Goal: Complete application form: Complete application form

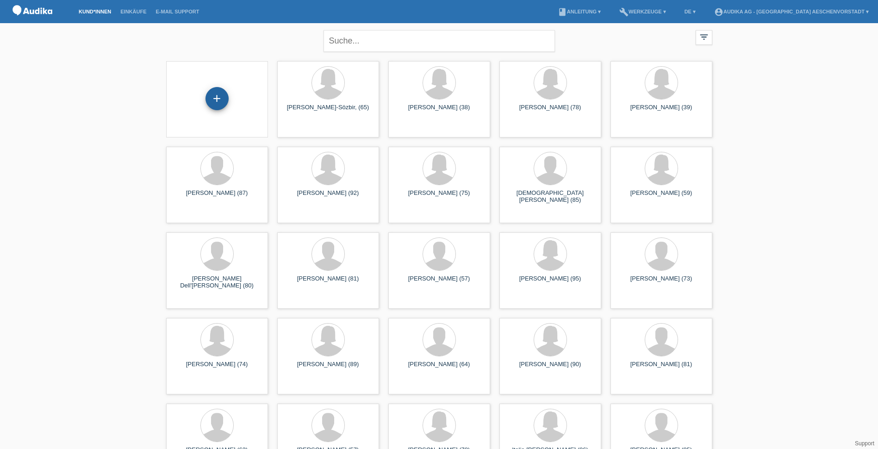
click at [217, 108] on div "+" at bounding box center [217, 98] width 23 height 23
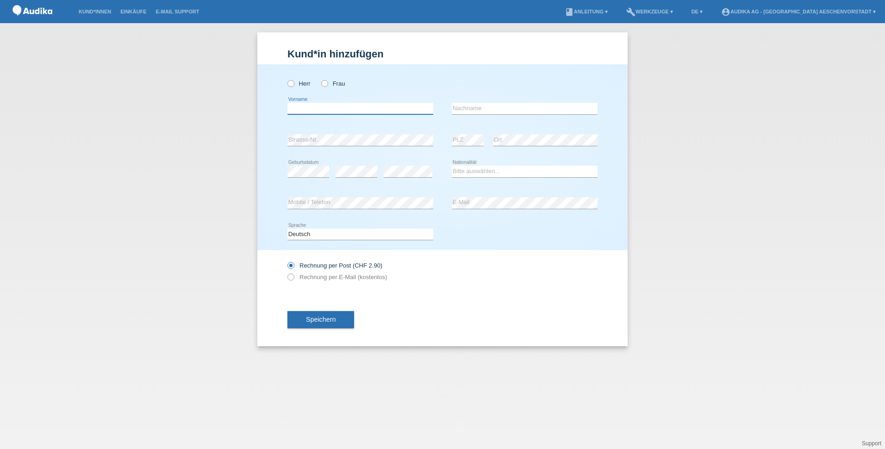
click at [381, 110] on input "text" at bounding box center [360, 109] width 146 height 12
type input "[PERSON_NAME]"
type input "Umac"
click at [489, 170] on select "Bitte auswählen... Schweiz Deutschland Liechtenstein Österreich ------------ Af…" at bounding box center [525, 171] width 146 height 11
click at [295, 83] on label "Herr" at bounding box center [298, 83] width 23 height 7
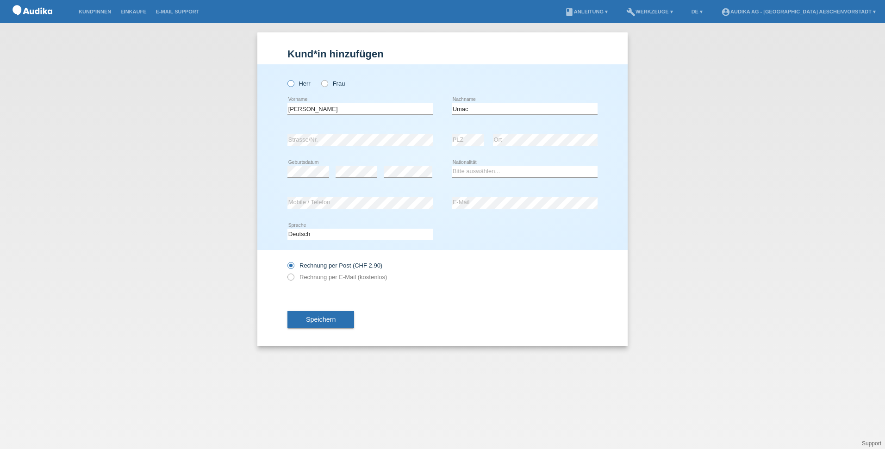
click at [293, 83] on input "Herr" at bounding box center [290, 83] width 6 height 6
radio input "true"
click at [519, 172] on select "Bitte auswählen... Schweiz Deutschland Liechtenstein Österreich ------------ Af…" at bounding box center [525, 171] width 146 height 11
select select "CH"
click at [452, 166] on select "Bitte auswählen... Schweiz Deutschland Liechtenstein Österreich ------------ Af…" at bounding box center [525, 171] width 146 height 11
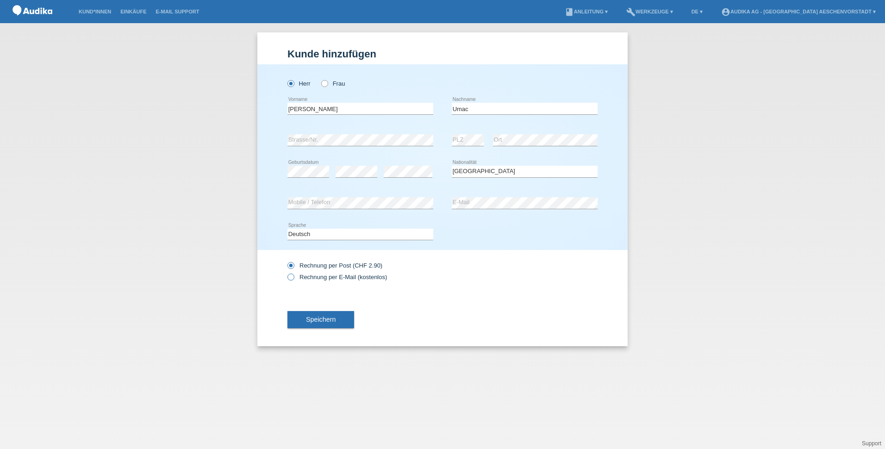
click at [299, 276] on label "Rechnung per E-Mail (kostenlos)" at bounding box center [337, 277] width 100 height 7
click at [293, 276] on input "Rechnung per E-Mail (kostenlos)" at bounding box center [290, 280] width 6 height 12
radio input "true"
click at [322, 321] on span "Speichern" at bounding box center [321, 319] width 30 height 7
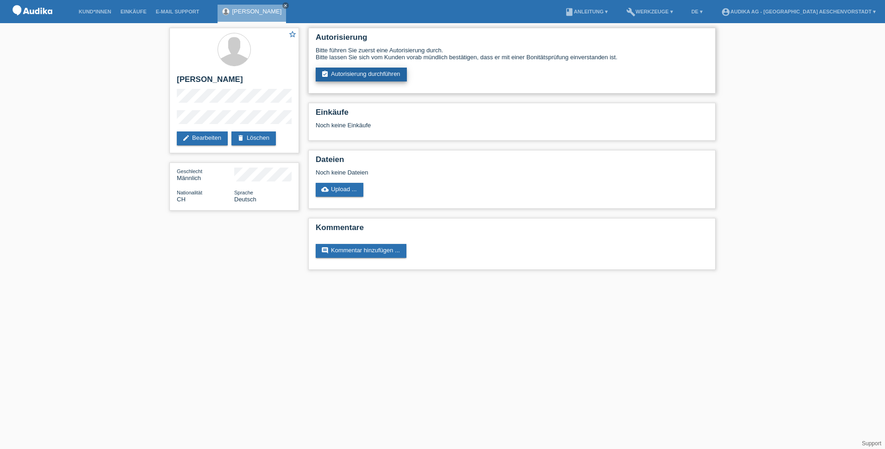
click at [387, 75] on link "assignment_turned_in Autorisierung durchführen" at bounding box center [361, 75] width 91 height 14
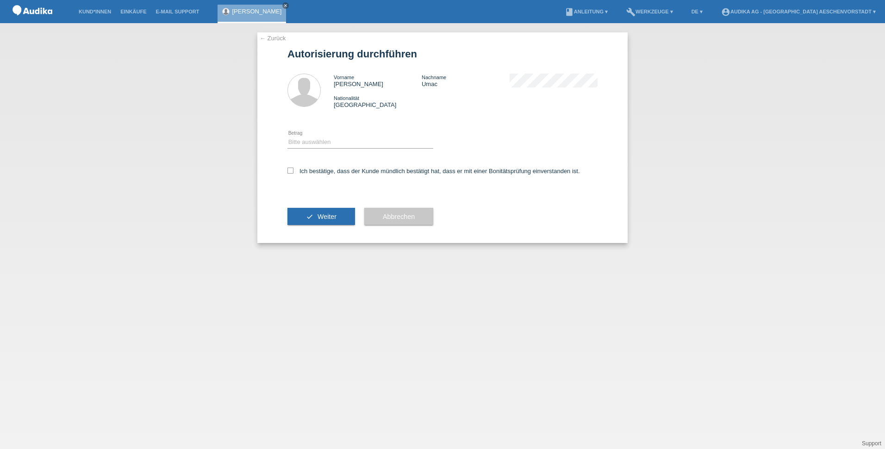
click at [385, 148] on icon at bounding box center [360, 148] width 146 height 0
click at [384, 145] on select "Bitte auswählen CHF 1.00 - CHF 499.00 CHF 500.00 - CHF 1'999.00 CHF 2'000.00 - …" at bounding box center [360, 142] width 146 height 11
select select "3"
click at [287, 137] on select "Bitte auswählen CHF 1.00 - CHF 499.00 CHF 500.00 - CHF 1'999.00 CHF 2'000.00 - …" at bounding box center [360, 142] width 146 height 11
click at [355, 142] on select "Bitte auswählen CHF 1.00 - CHF 499.00 CHF 500.00 - CHF 1'999.00 CHF 2'000.00 - …" at bounding box center [360, 142] width 146 height 11
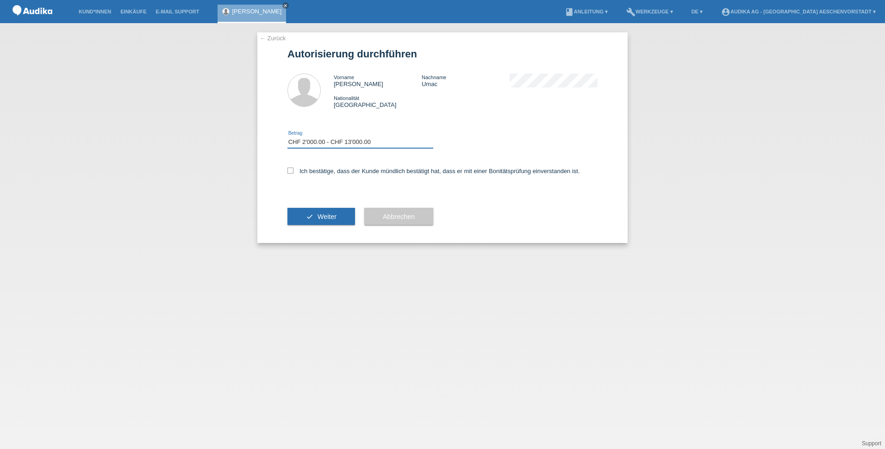
click at [287, 137] on select "Bitte auswählen CHF 1.00 - CHF 499.00 CHF 500.00 - CHF 1'999.00 CHF 2'000.00 - …" at bounding box center [360, 142] width 146 height 11
click at [290, 172] on icon at bounding box center [290, 171] width 6 height 6
click at [290, 172] on input "Ich bestätige, dass der Kunde mündlich bestätigt hat, dass er mit einer Bonität…" at bounding box center [290, 171] width 6 height 6
checkbox input "true"
click at [324, 221] on button "check Weiter" at bounding box center [321, 217] width 68 height 18
